Goal: Navigation & Orientation: Find specific page/section

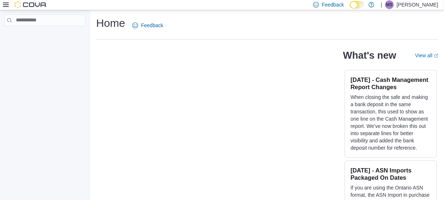
click at [3, 3] on icon at bounding box center [6, 5] width 6 height 4
